Goal: Information Seeking & Learning: Understand process/instructions

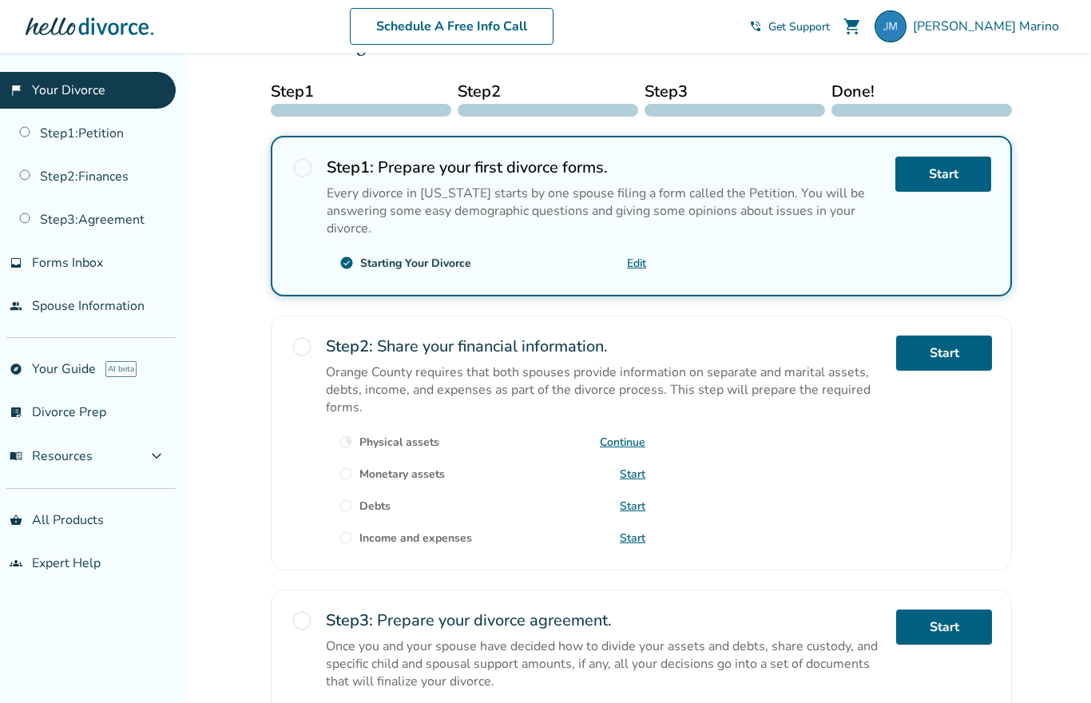
scroll to position [241, 0]
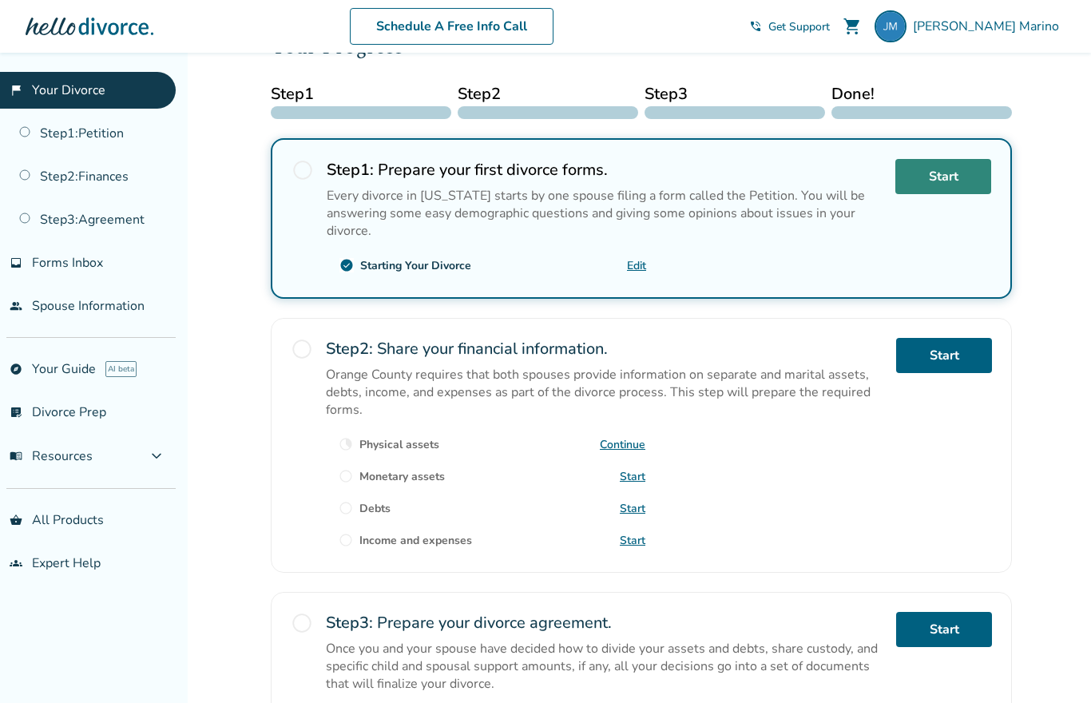
click at [952, 180] on link "Start" at bounding box center [943, 176] width 96 height 35
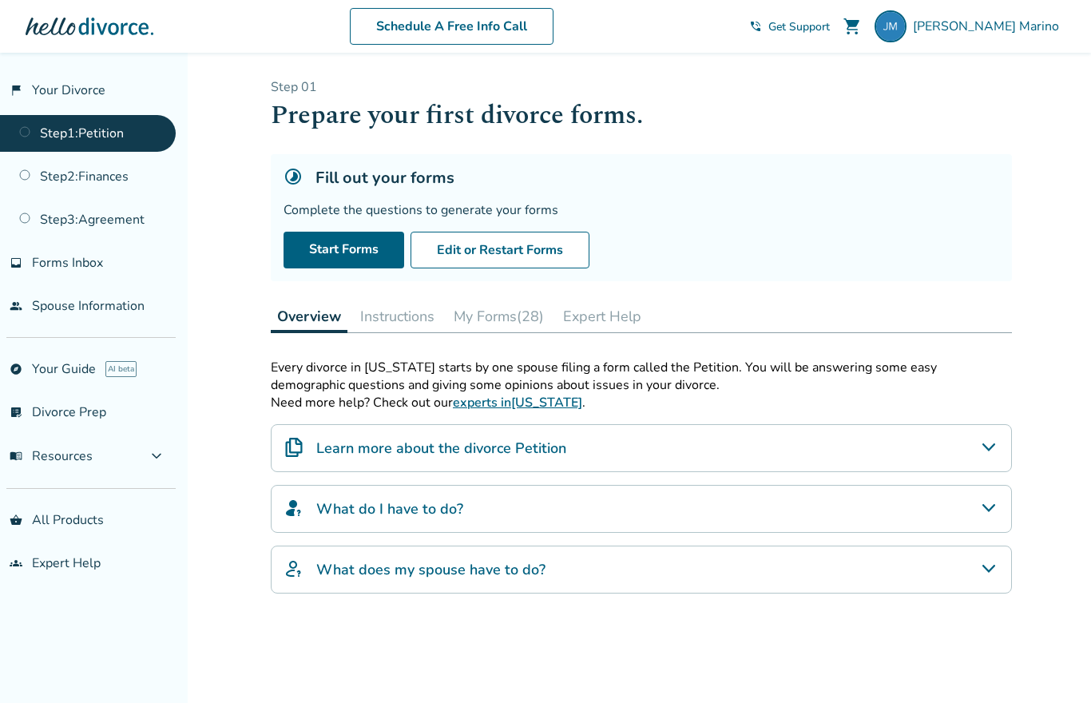
click at [404, 458] on h4 "Learn more about the divorce Petition" at bounding box center [441, 448] width 250 height 21
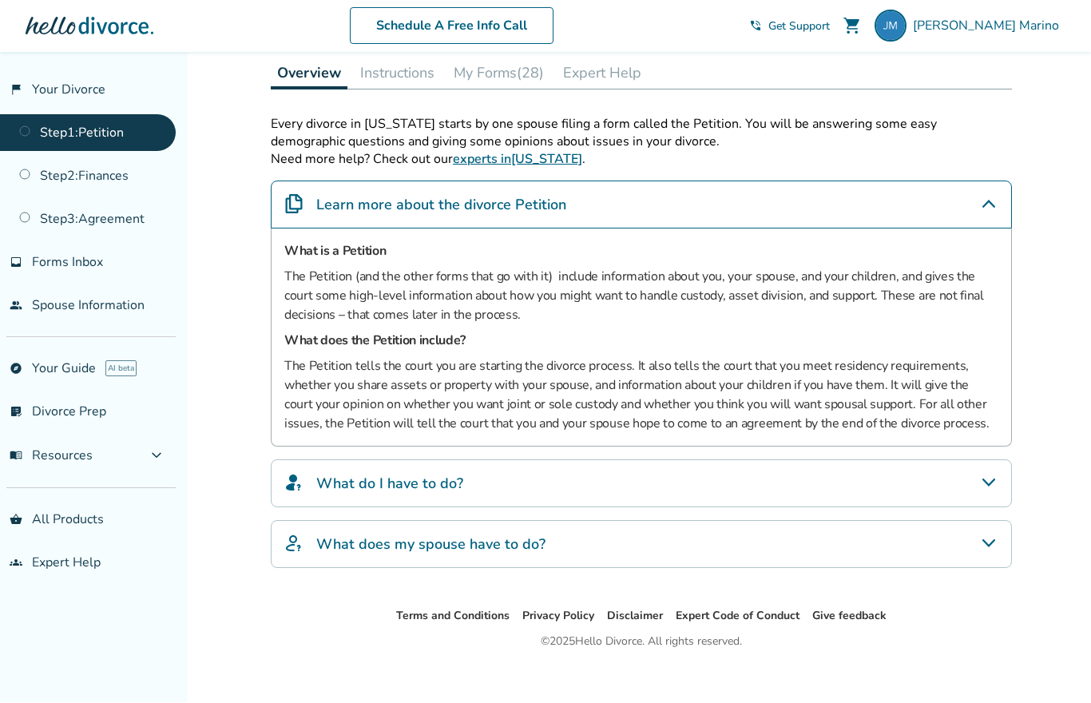
click at [520, 500] on div "What do I have to do?" at bounding box center [641, 484] width 741 height 48
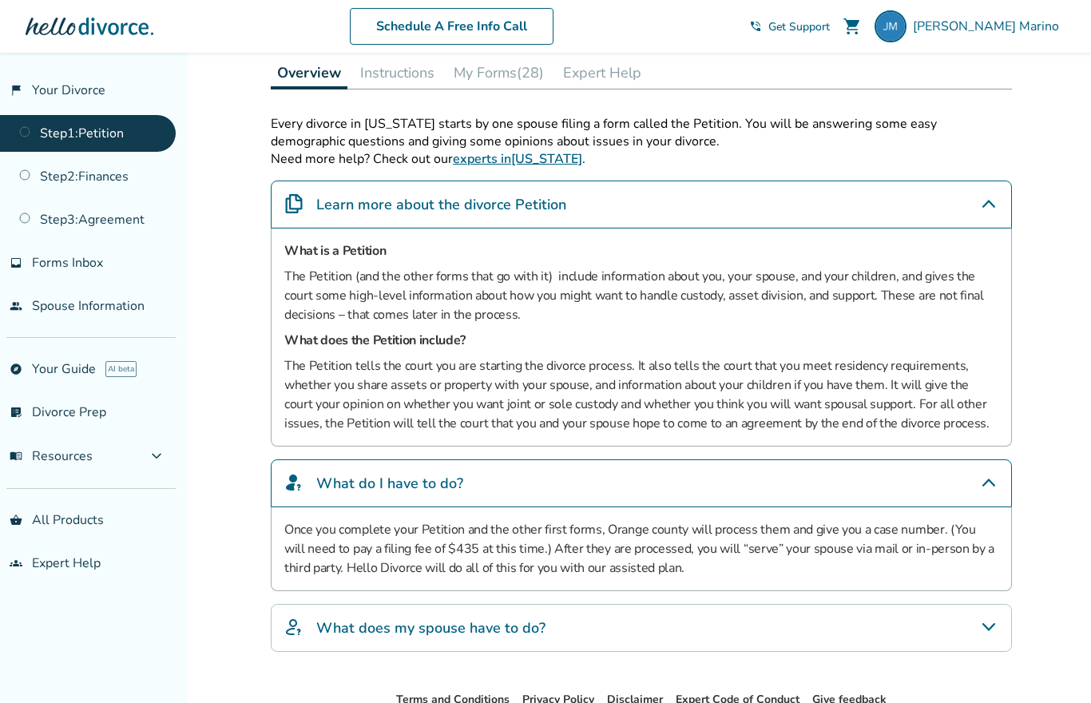
click at [518, 626] on h4 "What does my spouse have to do?" at bounding box center [430, 627] width 229 height 21
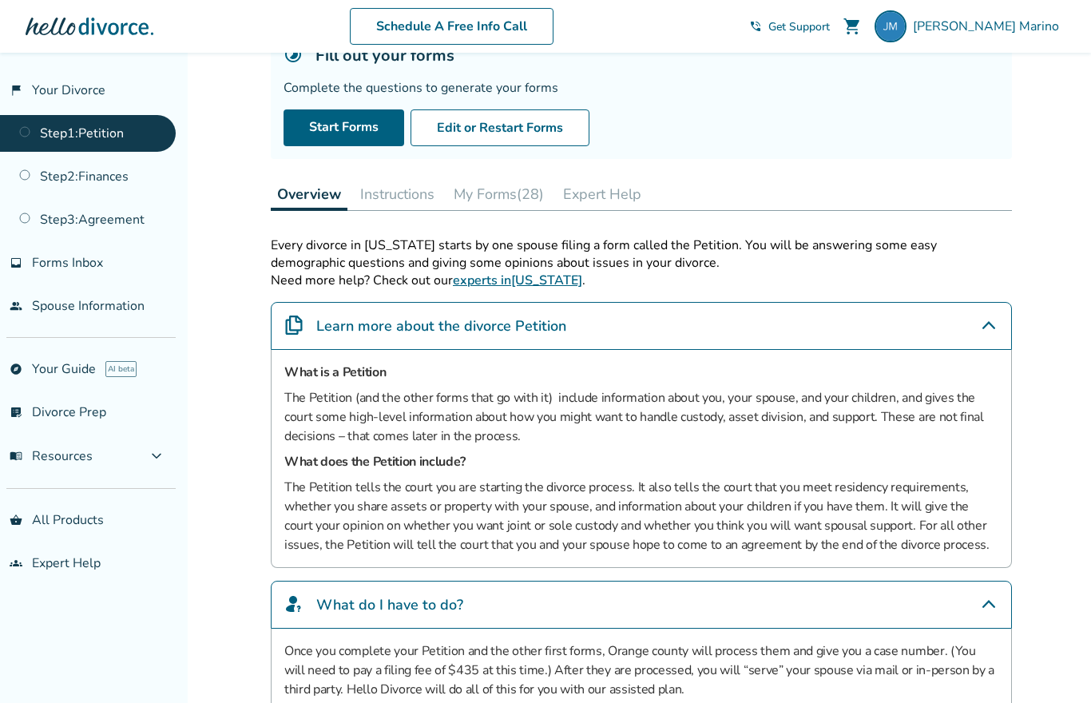
scroll to position [123, 0]
click at [400, 192] on button "Instructions" at bounding box center [397, 193] width 87 height 32
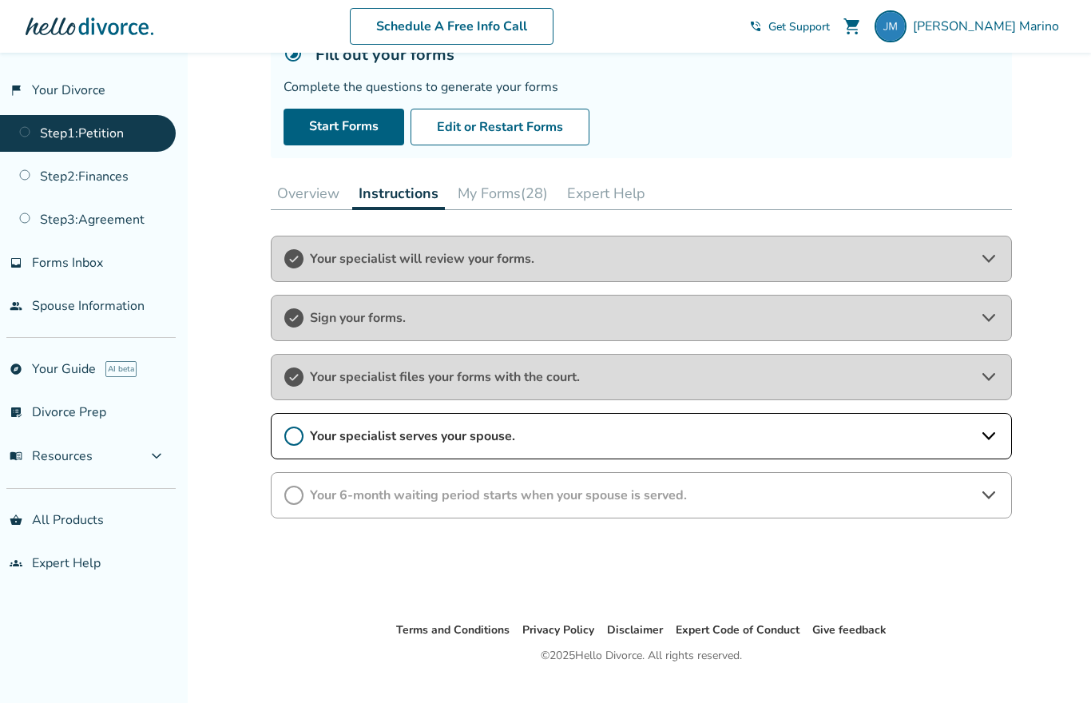
click at [982, 383] on icon at bounding box center [988, 376] width 19 height 19
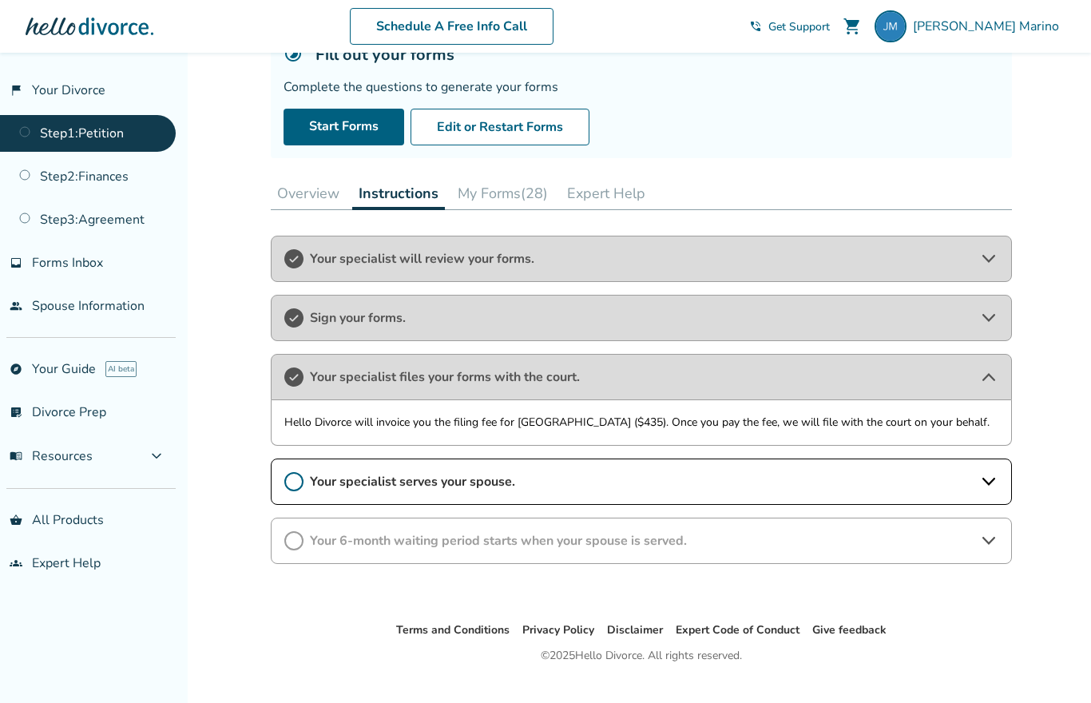
click at [982, 387] on icon at bounding box center [988, 376] width 19 height 19
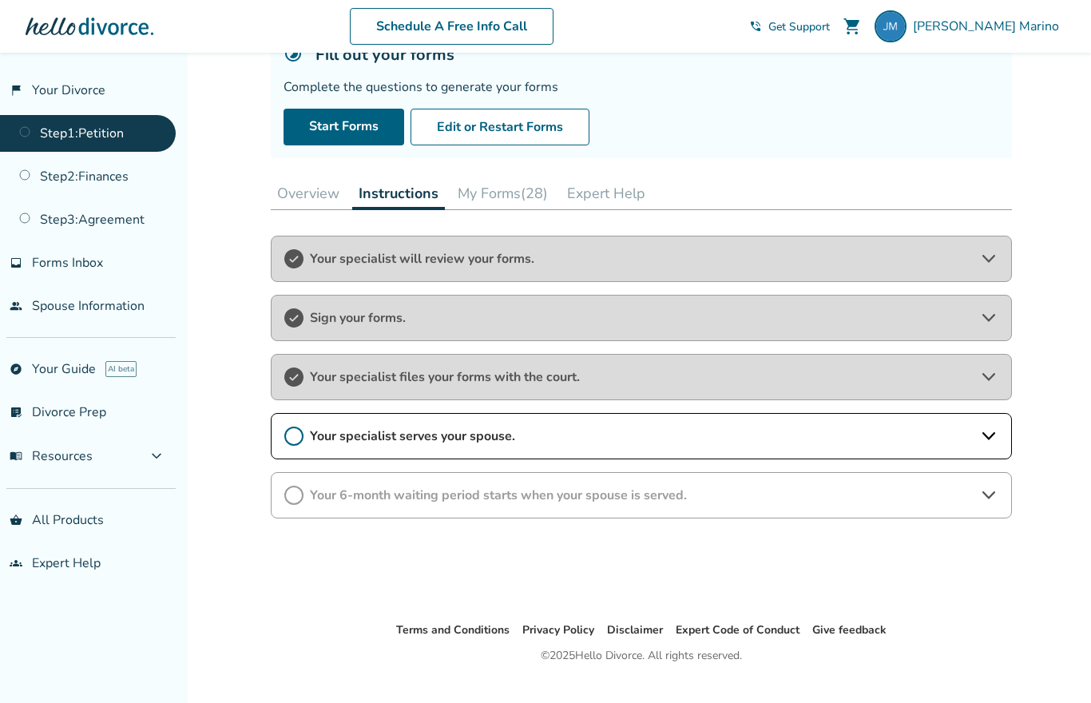
click at [992, 438] on icon at bounding box center [988, 435] width 19 height 19
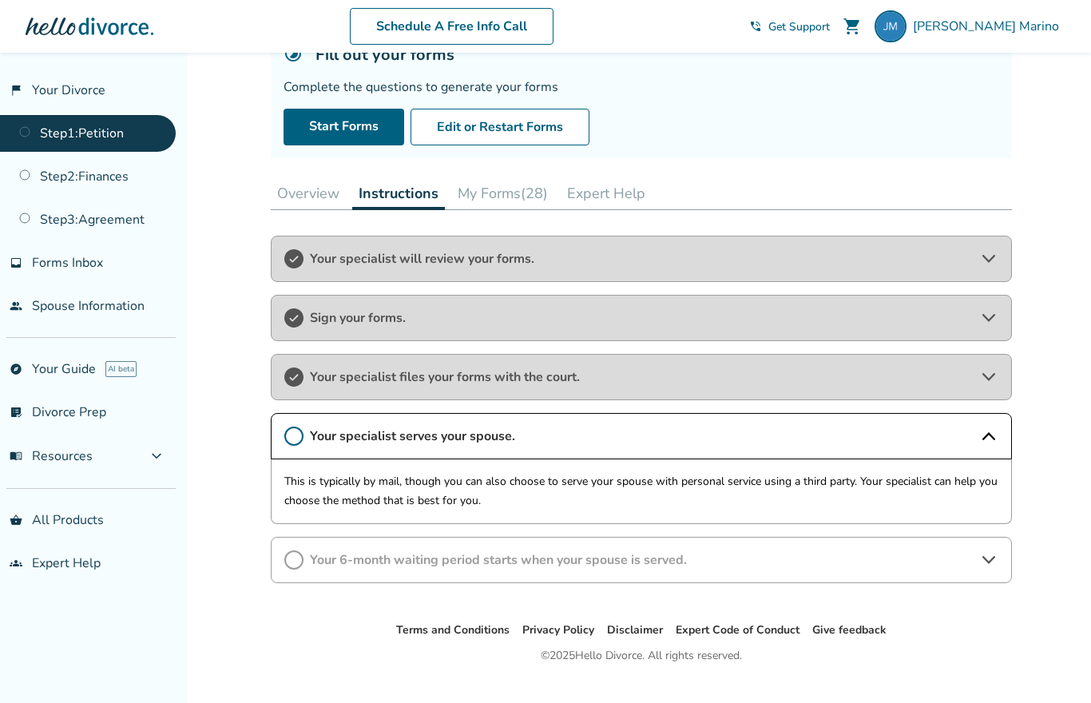
click at [989, 440] on icon at bounding box center [988, 435] width 19 height 19
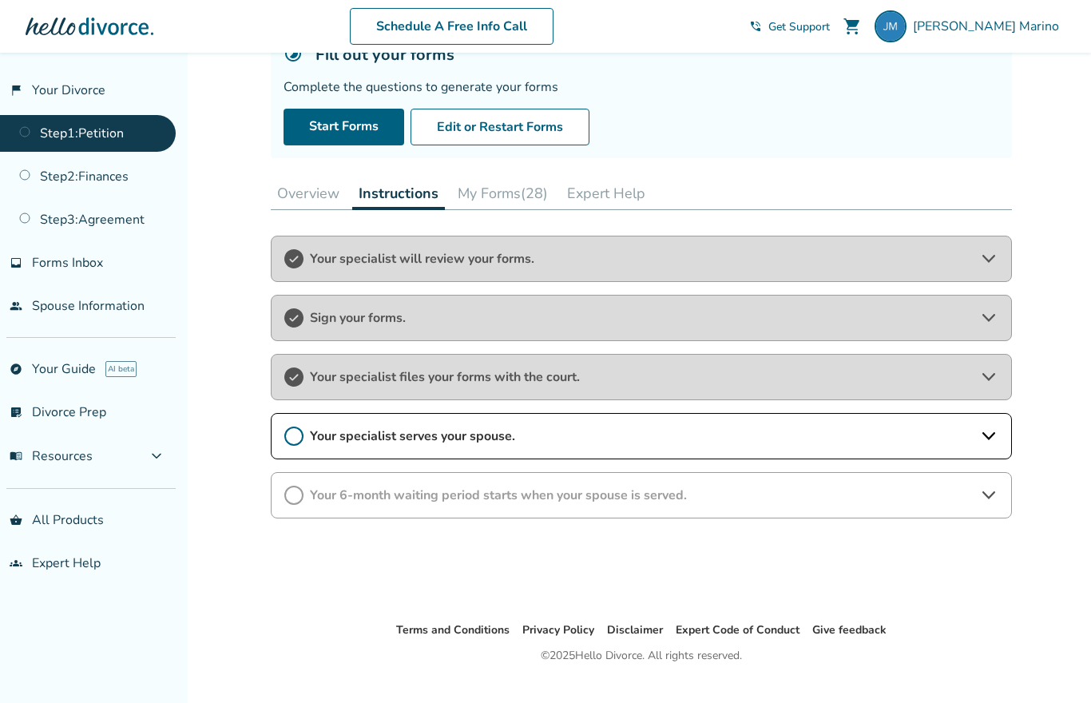
click at [921, 502] on span "Your 6-month waiting period starts when your spouse is served." at bounding box center [641, 495] width 663 height 18
click at [986, 503] on icon at bounding box center [988, 495] width 19 height 19
click at [513, 200] on button "My Forms (28)" at bounding box center [502, 193] width 103 height 32
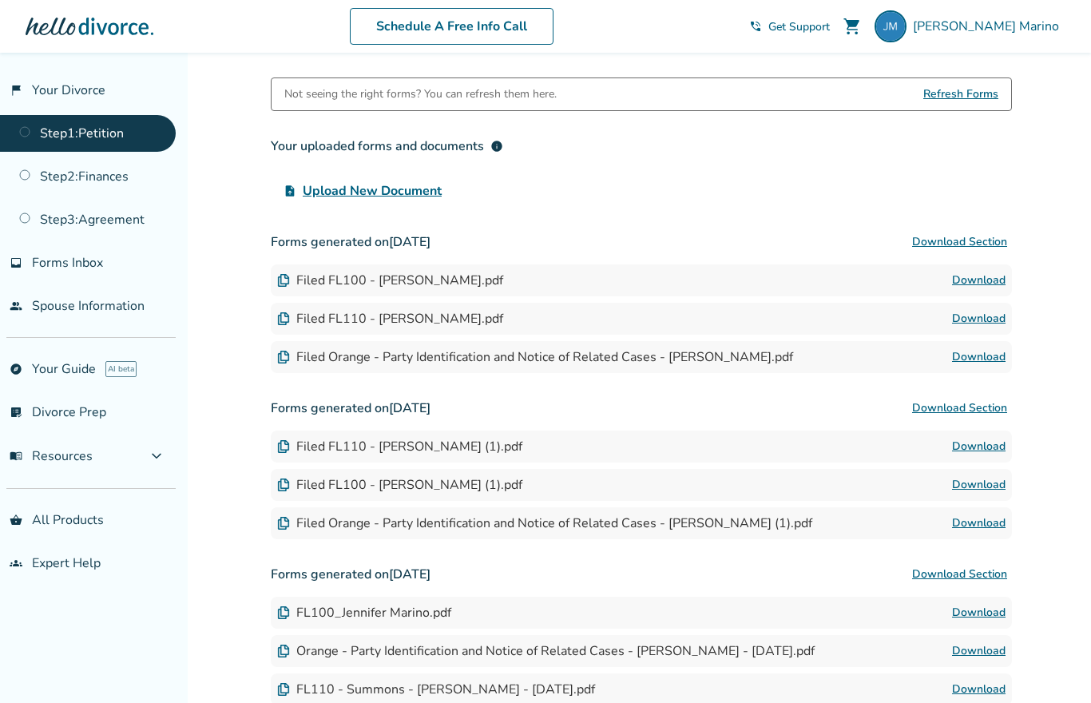
scroll to position [282, 0]
click at [323, 288] on div "Filed FL100 - [PERSON_NAME].pdf" at bounding box center [390, 280] width 226 height 18
click at [981, 279] on link "Download" at bounding box center [979, 279] width 54 height 19
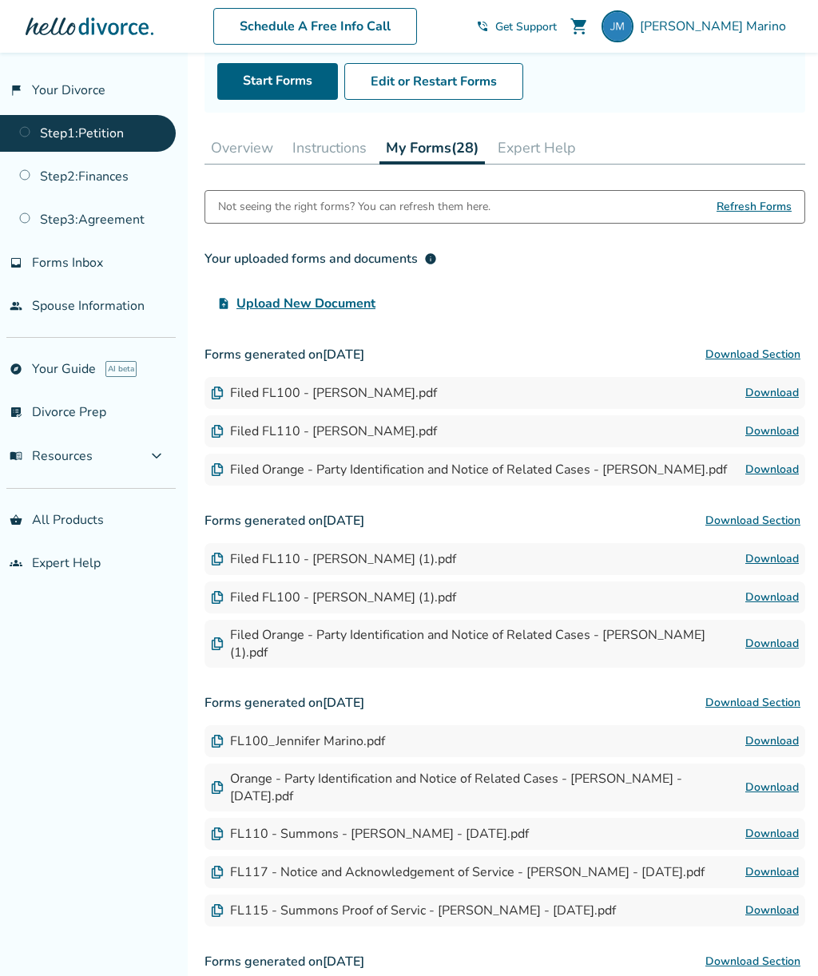
scroll to position [165, 0]
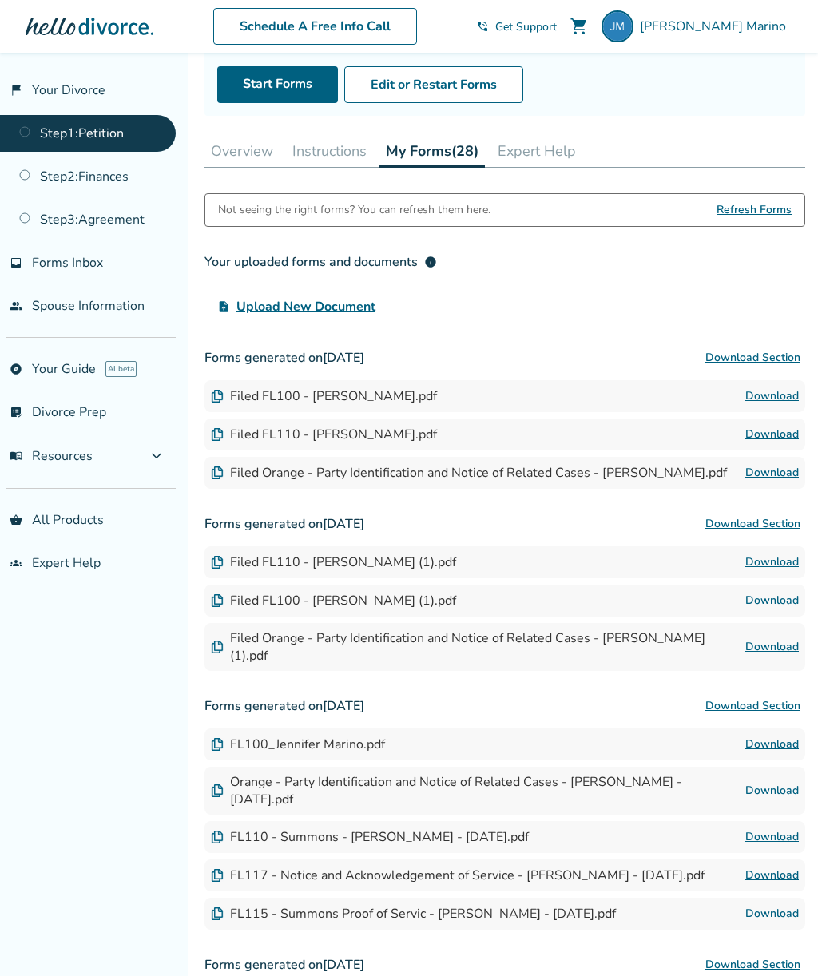
click at [758, 220] on span "Refresh Forms" at bounding box center [753, 210] width 75 height 32
